Goal: Communication & Community: Share content

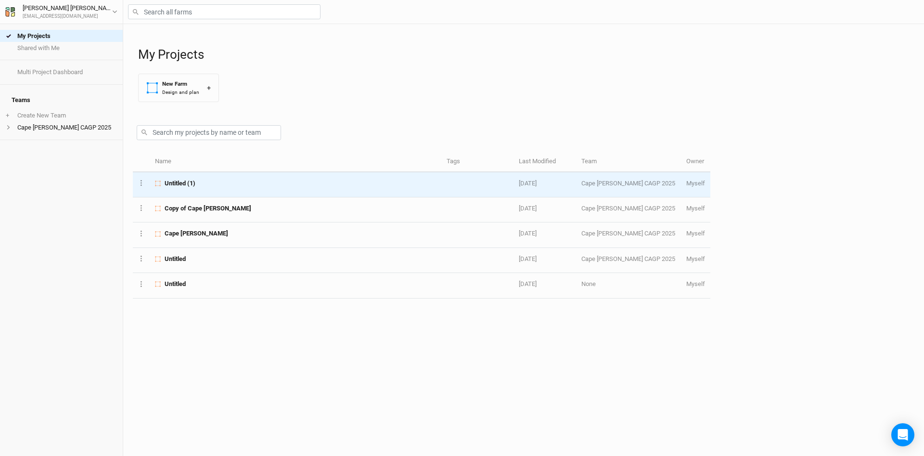
click at [180, 183] on span "Untitled (1)" at bounding box center [180, 183] width 31 height 9
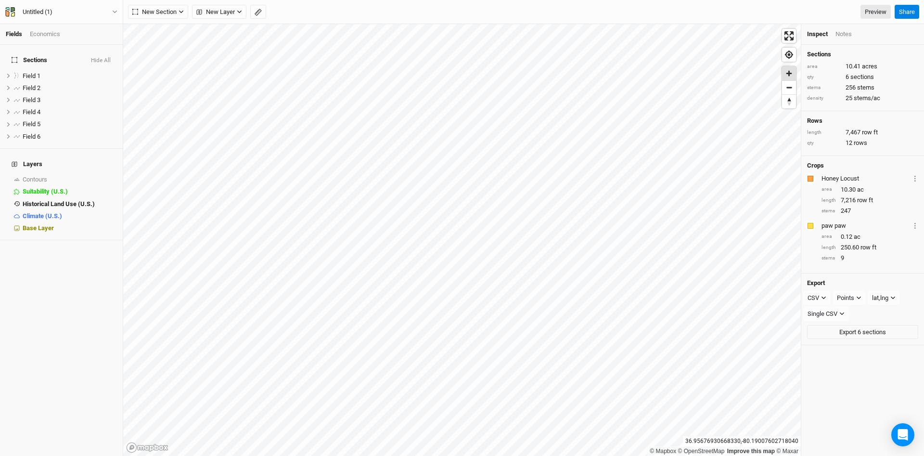
click at [790, 75] on span "Zoom in" at bounding box center [789, 73] width 14 height 14
click at [795, 87] on span "Zoom out" at bounding box center [789, 87] width 14 height 13
click at [909, 13] on button "Share" at bounding box center [907, 12] width 25 height 14
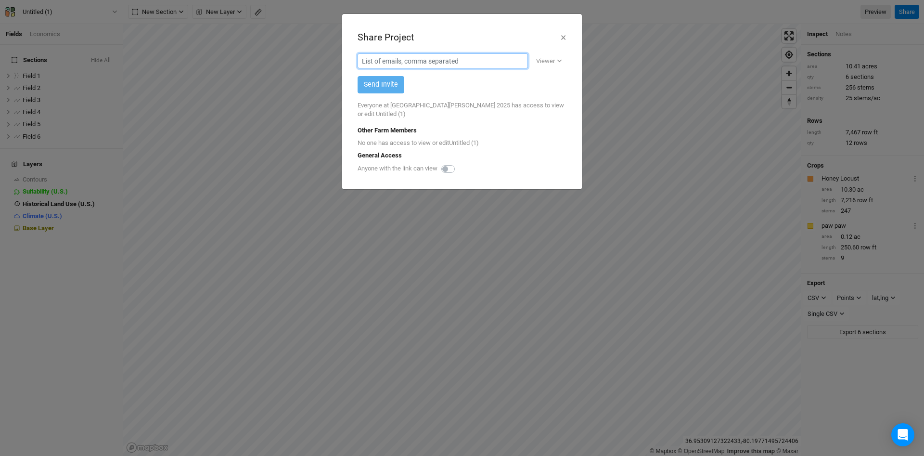
click at [433, 63] on input "text" at bounding box center [443, 60] width 170 height 15
paste input "[PERSON_NAME][EMAIL_ADDRESS][PERSON_NAME][DOMAIN_NAME]"
type input "[PERSON_NAME][EMAIL_ADDRESS][PERSON_NAME][DOMAIN_NAME]"
click at [386, 84] on button "Send Invite" at bounding box center [381, 84] width 47 height 17
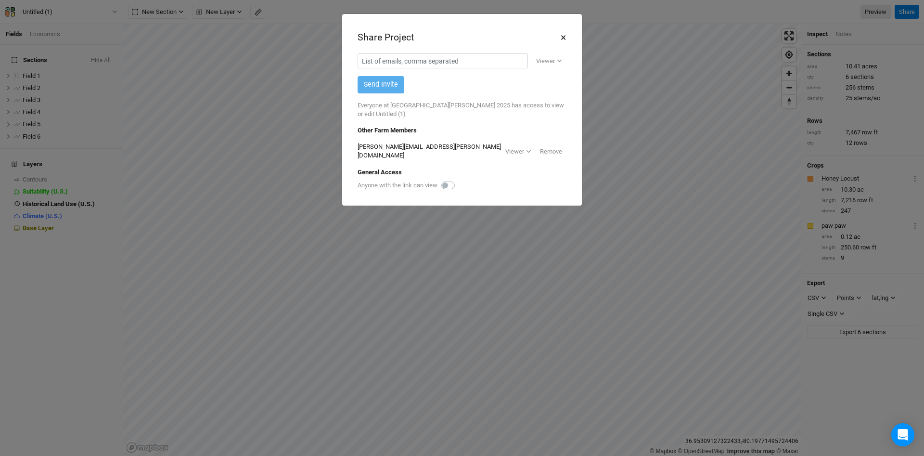
click at [563, 38] on button "×" at bounding box center [563, 37] width 6 height 16
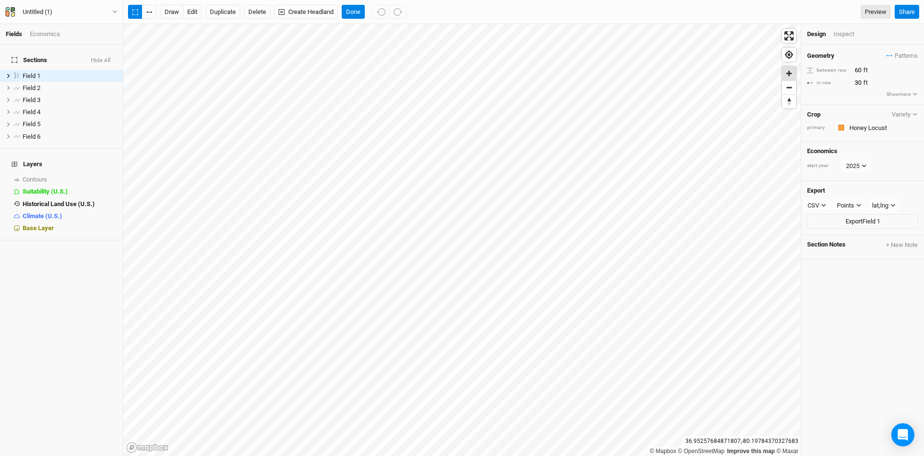
click at [791, 73] on span "Zoom in" at bounding box center [789, 73] width 14 height 14
click at [784, 87] on span "Zoom out" at bounding box center [789, 87] width 14 height 13
click at [786, 87] on span "Zoom out" at bounding box center [789, 87] width 14 height 13
click at [793, 73] on span "Zoom in" at bounding box center [789, 73] width 14 height 14
